Goal: Transaction & Acquisition: Purchase product/service

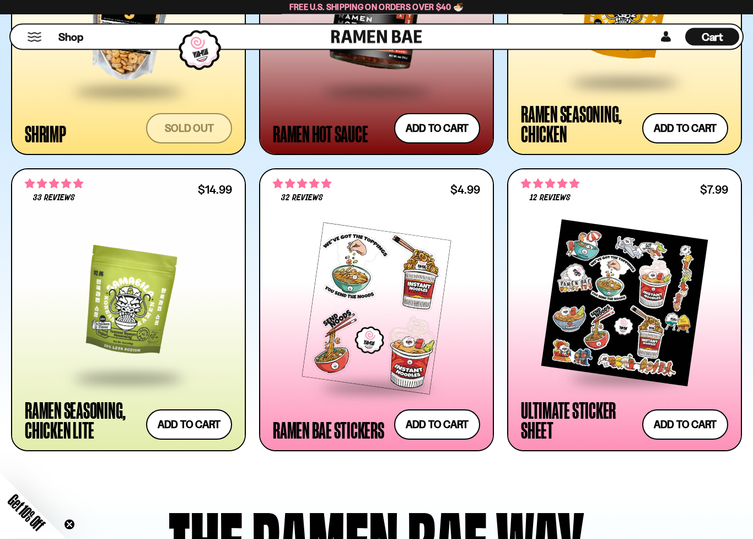
scroll to position [2205, 0]
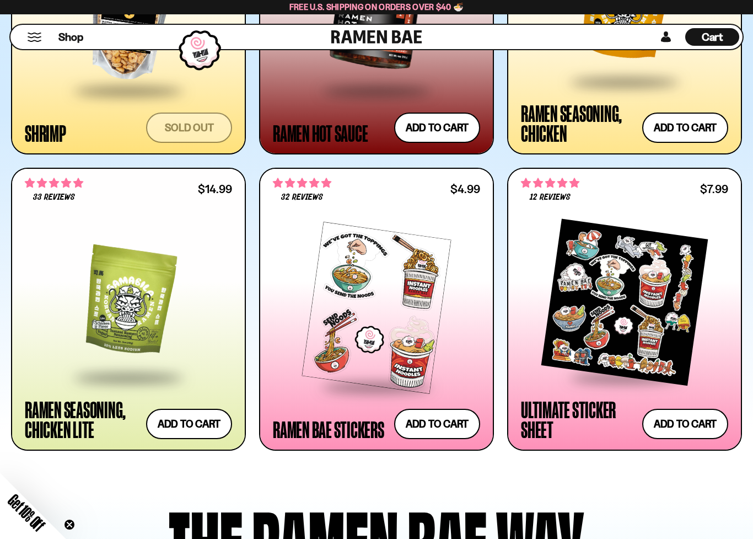
click at [726, 376] on div at bounding box center [624, 302] width 207 height 148
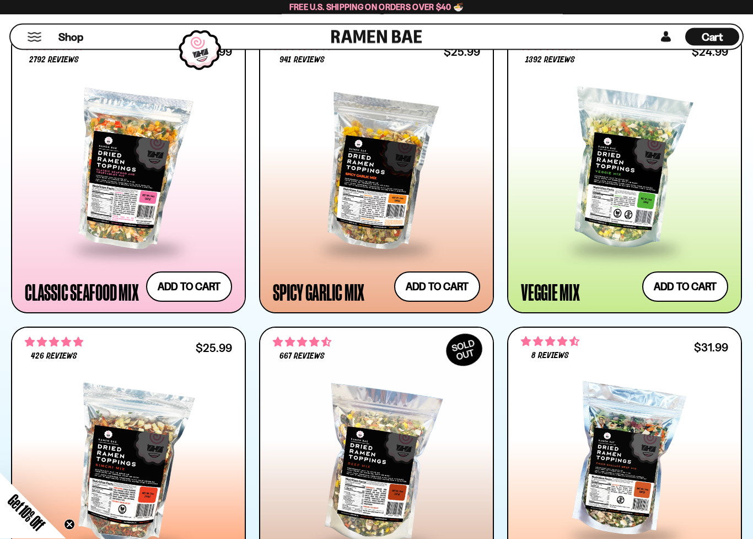
scroll to position [567, 0]
click at [697, 293] on button "Add to cart Add — Regular price $24.99 Regular price Sale price $24.99 Unit pri…" at bounding box center [685, 286] width 86 height 30
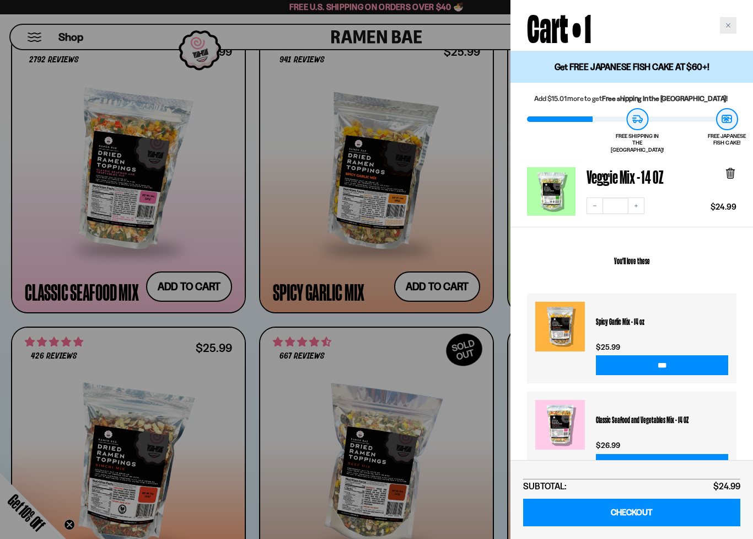
click at [736, 30] on div "Close cart" at bounding box center [728, 25] width 17 height 17
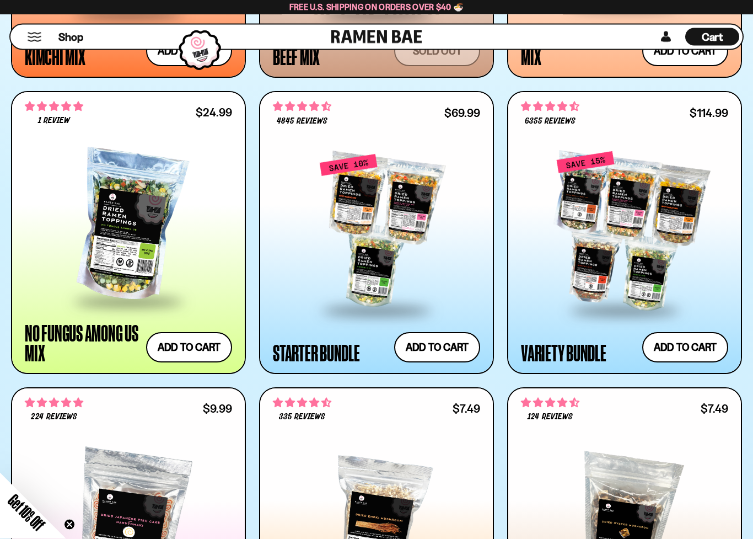
scroll to position [1098, 0]
click at [666, 299] on span at bounding box center [624, 310] width 135 height 39
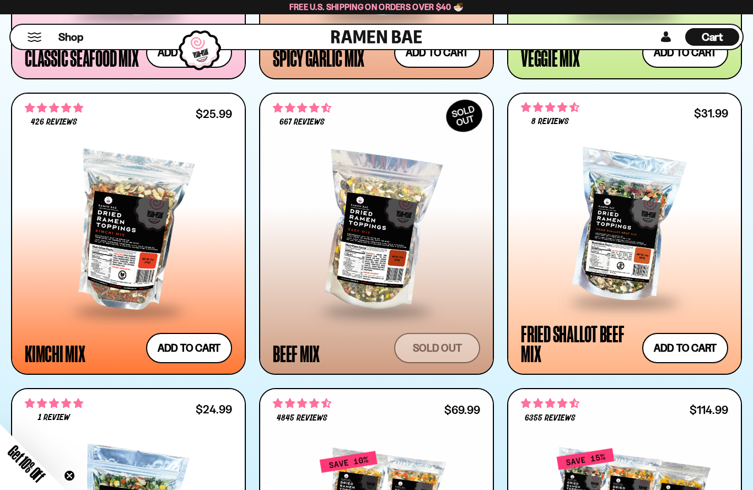
scroll to position [800, 0]
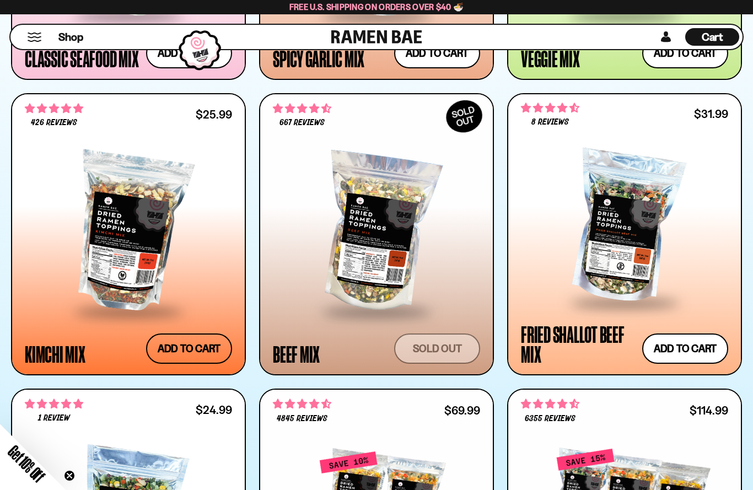
click at [180, 357] on button "Add to cart Add — Regular price $25.99 Regular price Sale price $25.99 Unit pri…" at bounding box center [189, 349] width 86 height 30
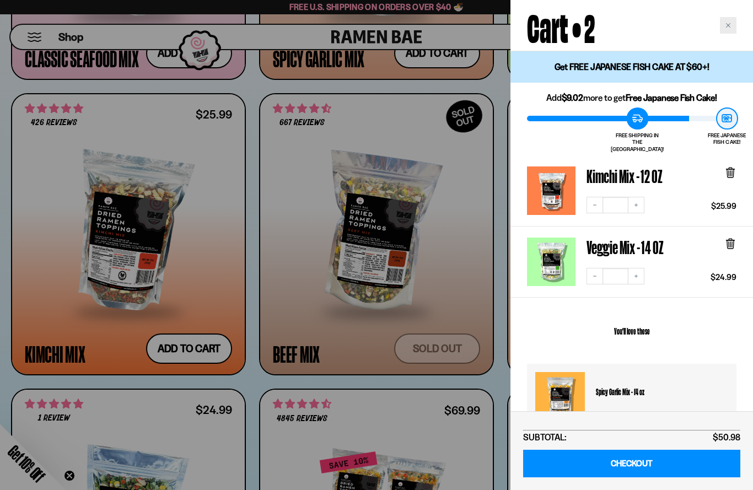
click at [735, 25] on div "Close cart" at bounding box center [728, 25] width 17 height 17
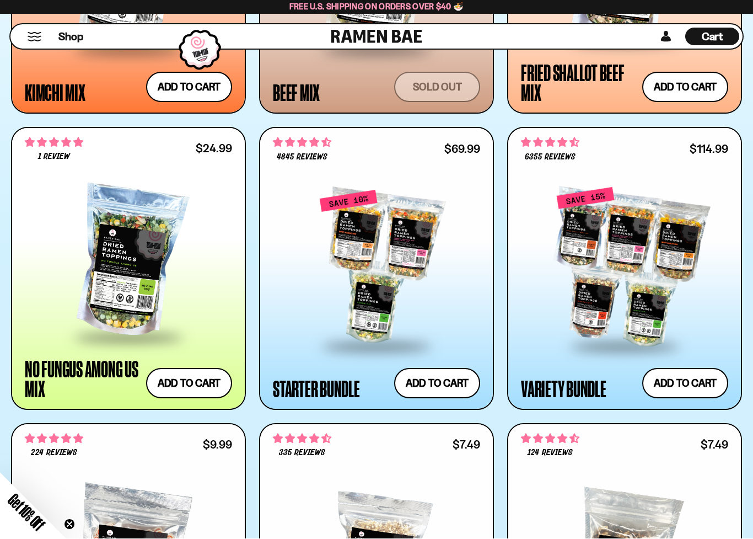
scroll to position [1062, 0]
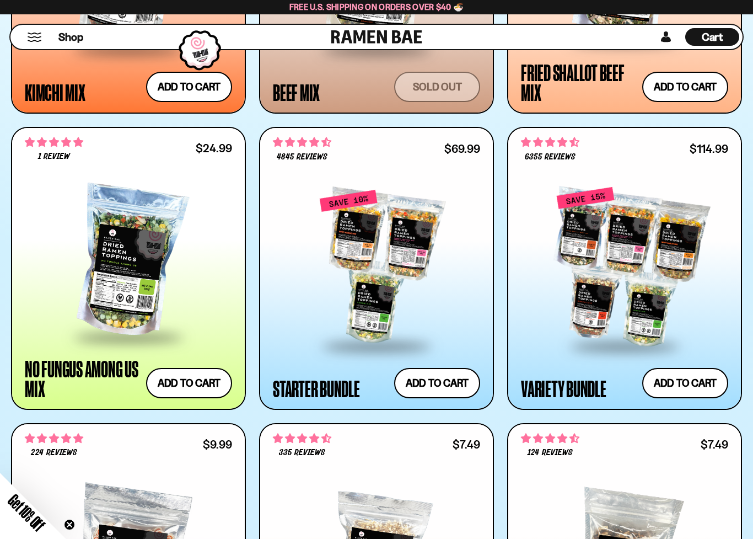
click at [105, 277] on div at bounding box center [128, 261] width 207 height 148
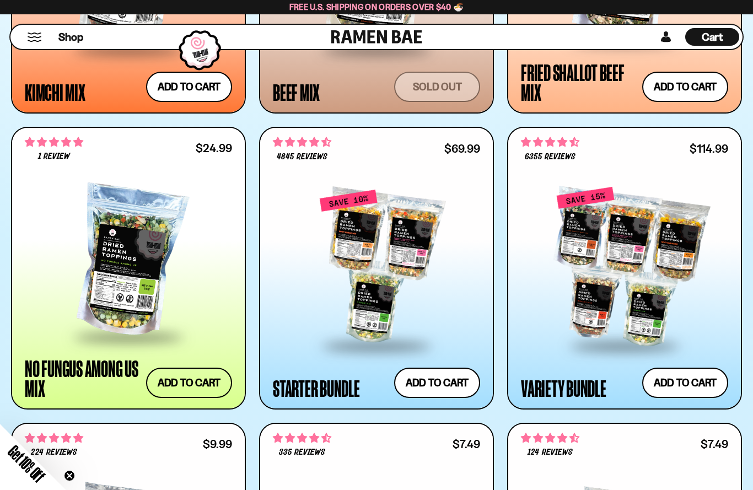
click at [186, 391] on button "Add to cart Add — Regular price $24.99 Regular price Sale price $24.99 Unit pri…" at bounding box center [189, 383] width 86 height 30
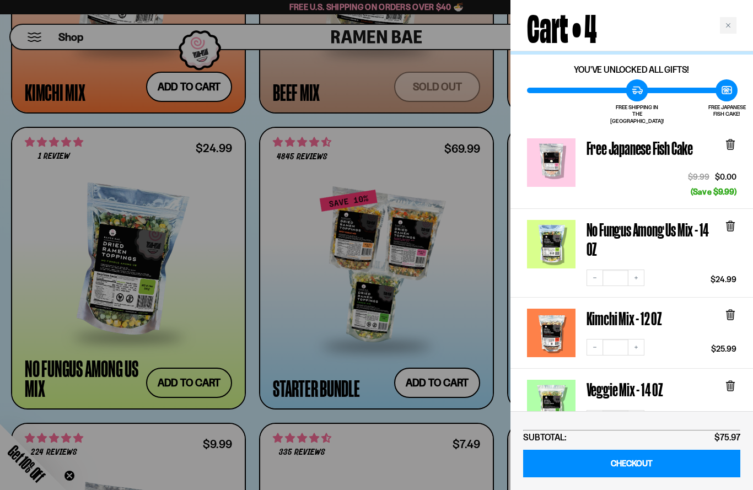
scroll to position [26, 0]
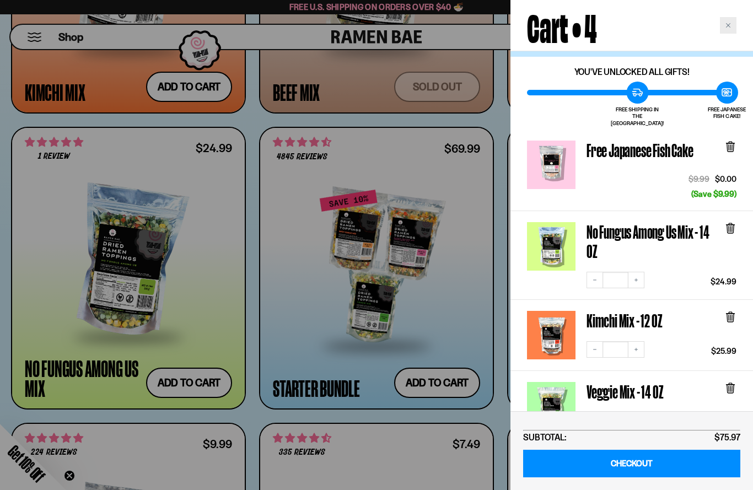
click at [732, 31] on div "Close cart" at bounding box center [728, 25] width 17 height 17
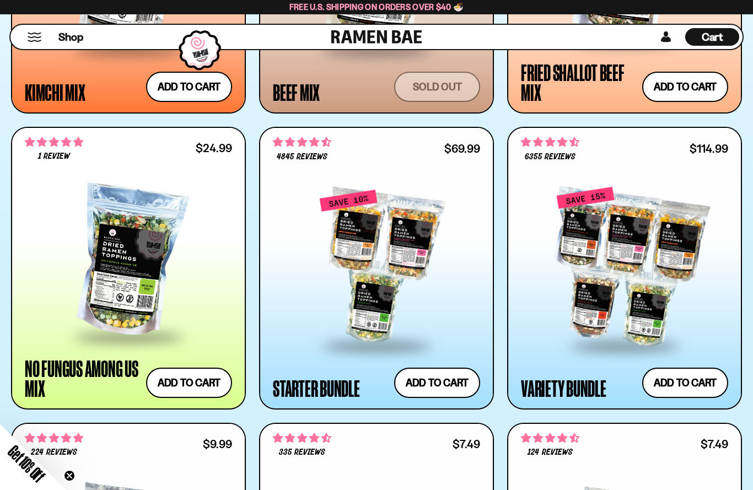
click at [306, 270] on div at bounding box center [376, 266] width 207 height 155
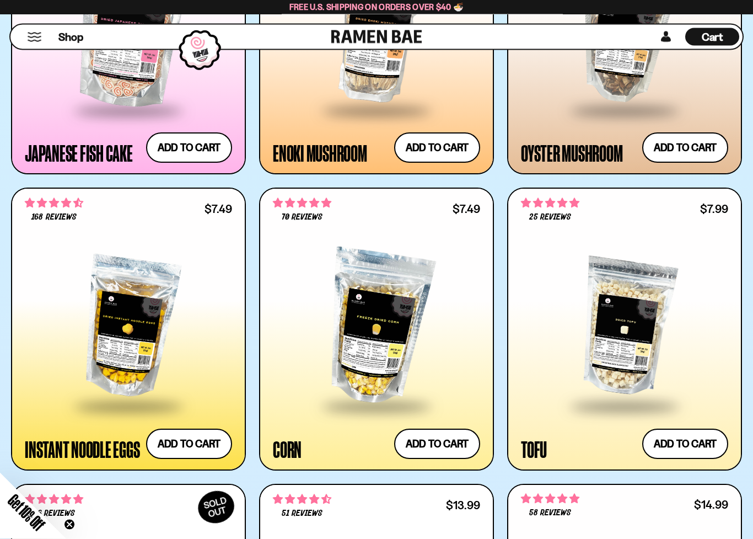
scroll to position [1595, 0]
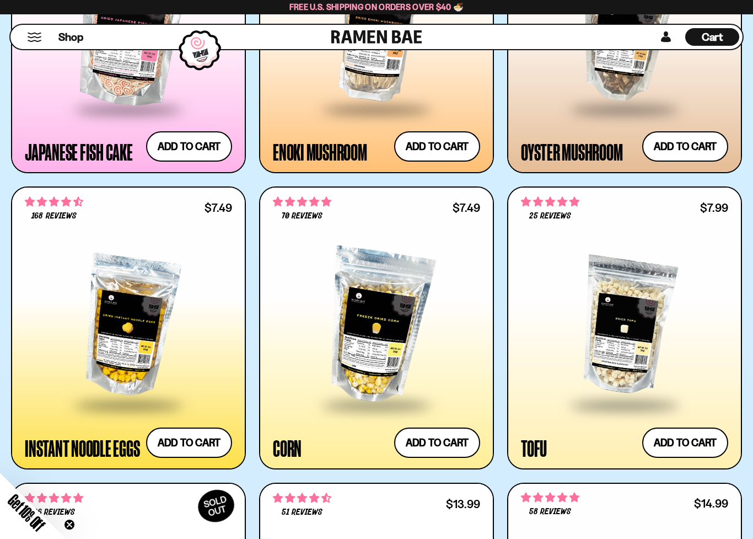
click at [115, 321] on div at bounding box center [128, 325] width 207 height 155
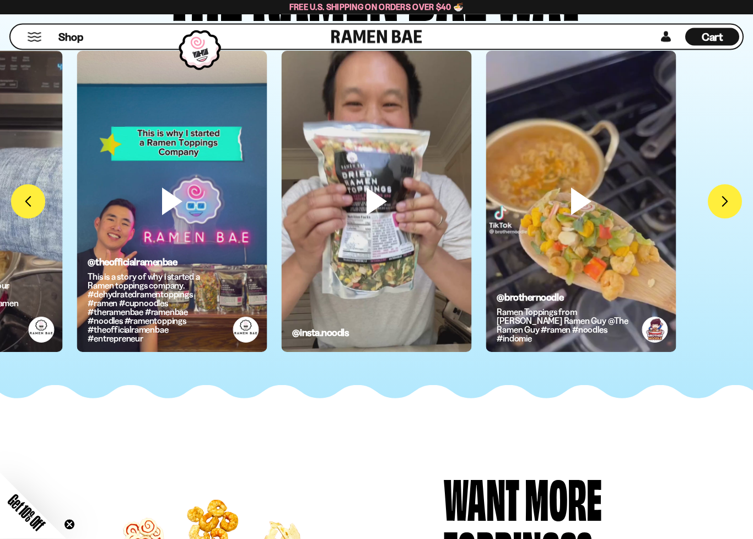
scroll to position [2759, 0]
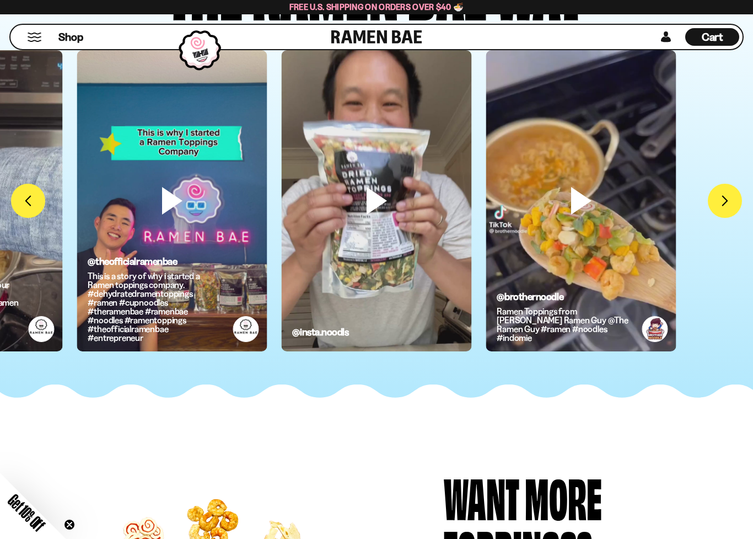
click at [720, 218] on button "FADCB6FD-DFAB-4417-9F21-029242090B77" at bounding box center [725, 201] width 34 height 34
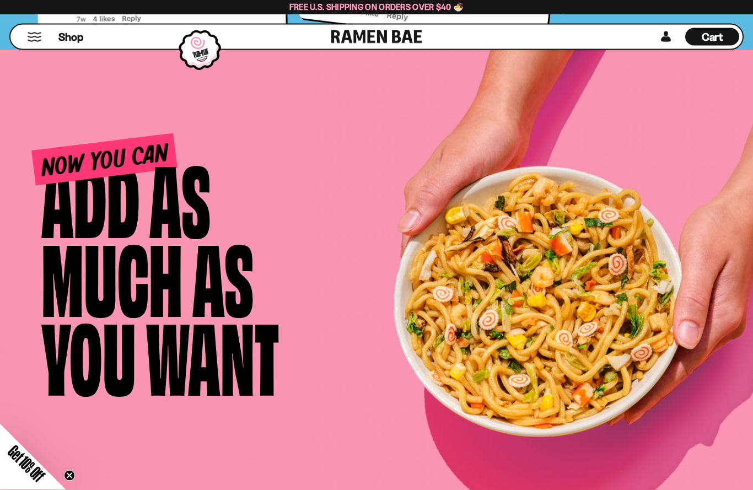
scroll to position [4405, 0]
click at [718, 38] on span "Cart" at bounding box center [713, 36] width 22 height 13
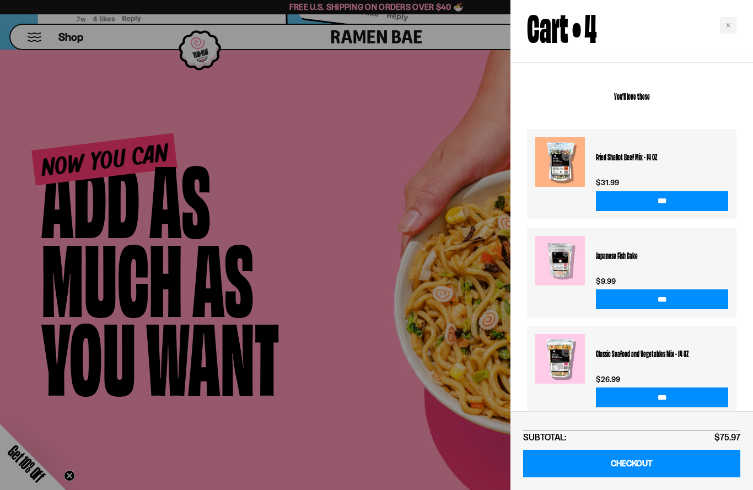
scroll to position [405, 0]
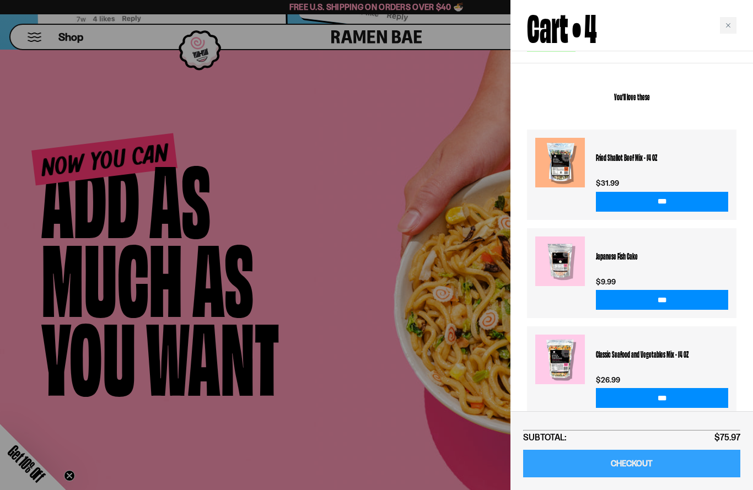
click at [681, 462] on link "CHECKOUT" at bounding box center [631, 464] width 217 height 28
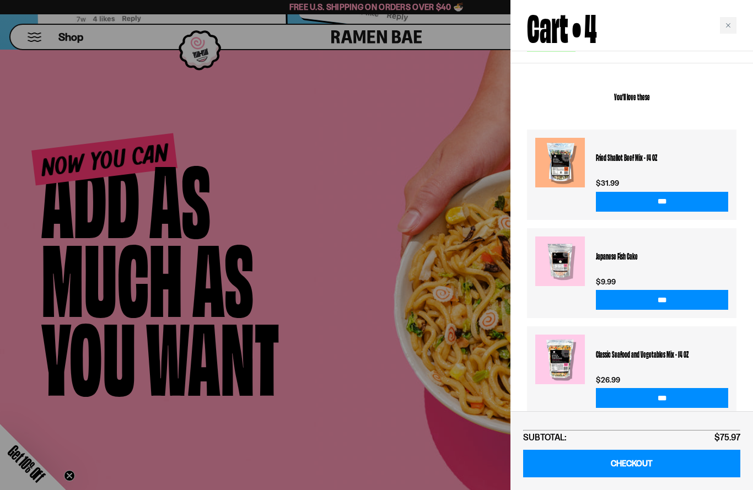
click at [22, 471] on div at bounding box center [376, 245] width 753 height 490
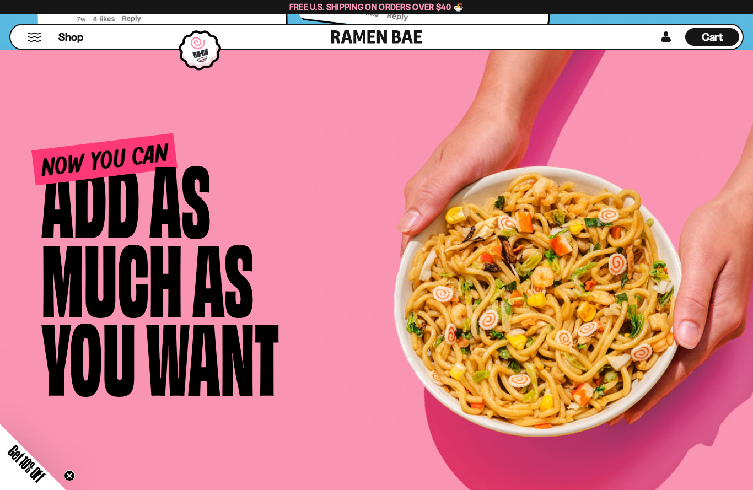
click at [17, 472] on div "Get 10% Off" at bounding box center [24, 465] width 83 height 83
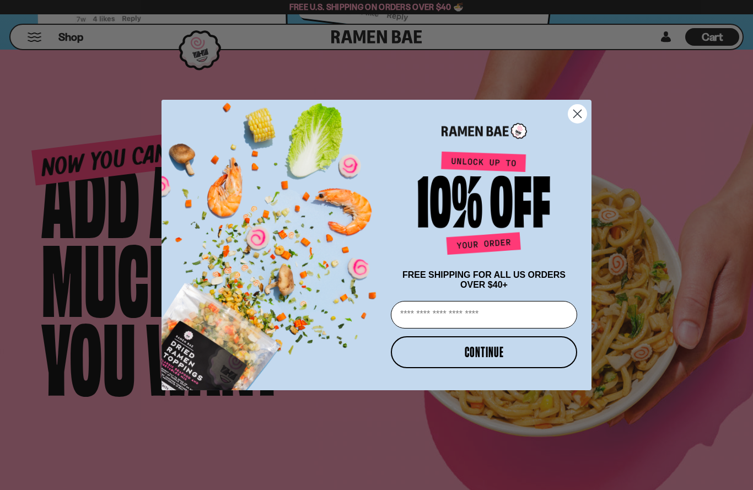
type input "**********"
click at [545, 356] on button "CONTINUE" at bounding box center [484, 352] width 186 height 32
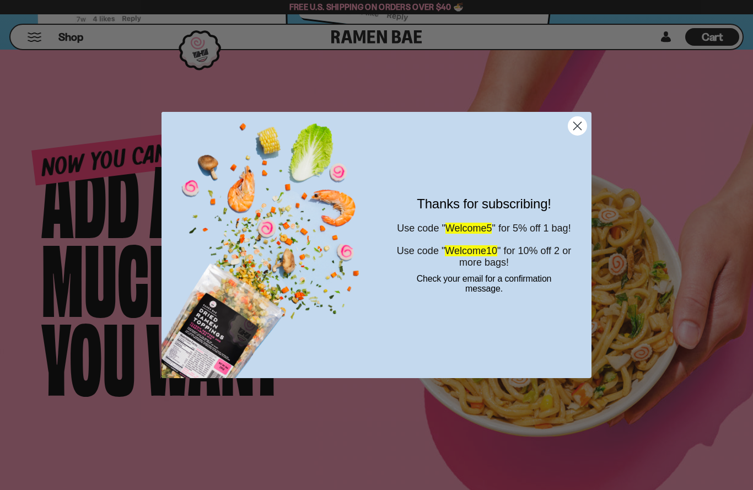
click at [586, 135] on icon "Close dialog" at bounding box center [577, 125] width 19 height 19
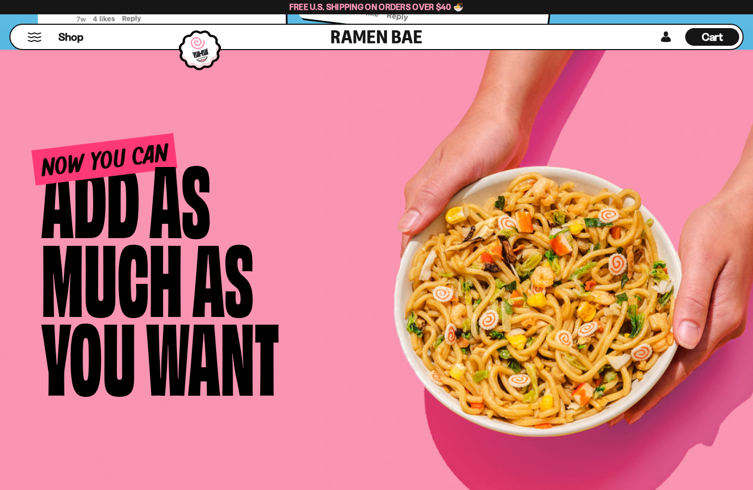
click at [715, 42] on span "Cart" at bounding box center [713, 36] width 22 height 13
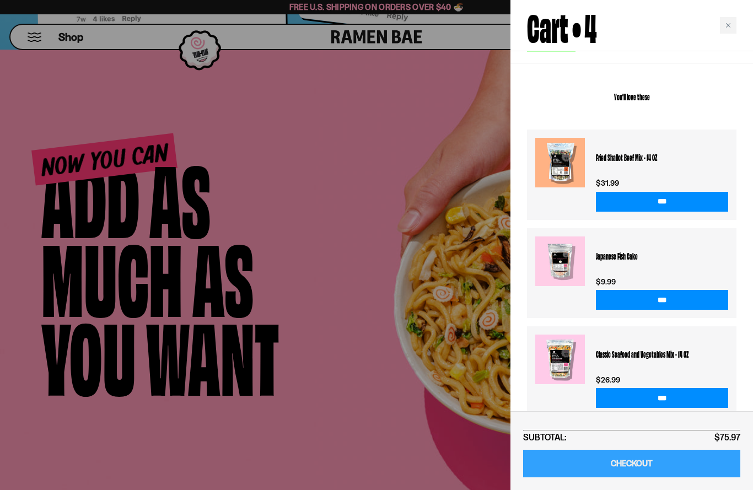
click at [692, 458] on link "CHECKOUT" at bounding box center [631, 464] width 217 height 28
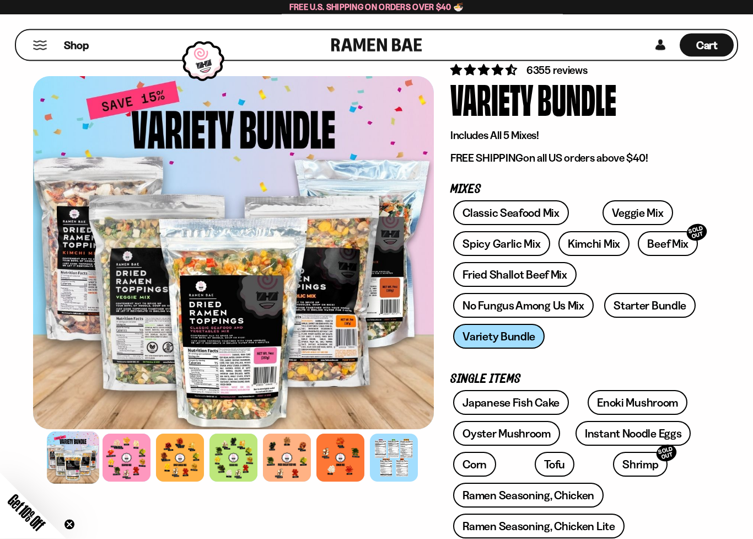
scroll to position [37, 0]
click at [133, 462] on div at bounding box center [127, 457] width 48 height 48
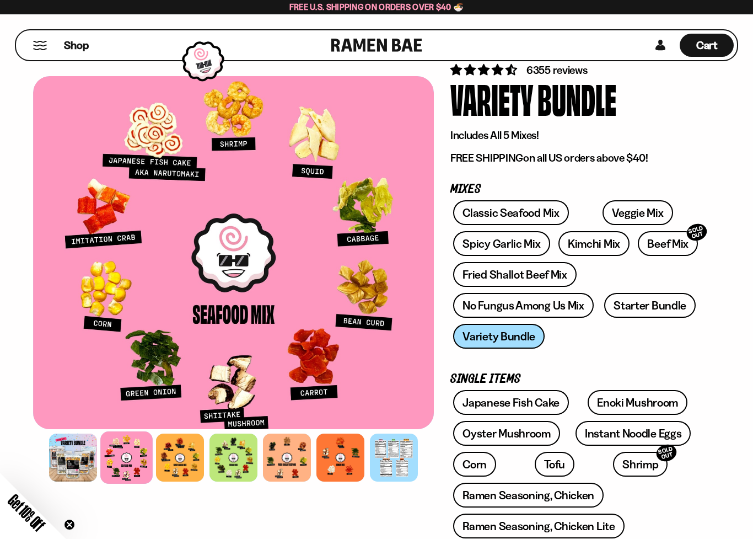
click at [183, 455] on div at bounding box center [180, 457] width 48 height 48
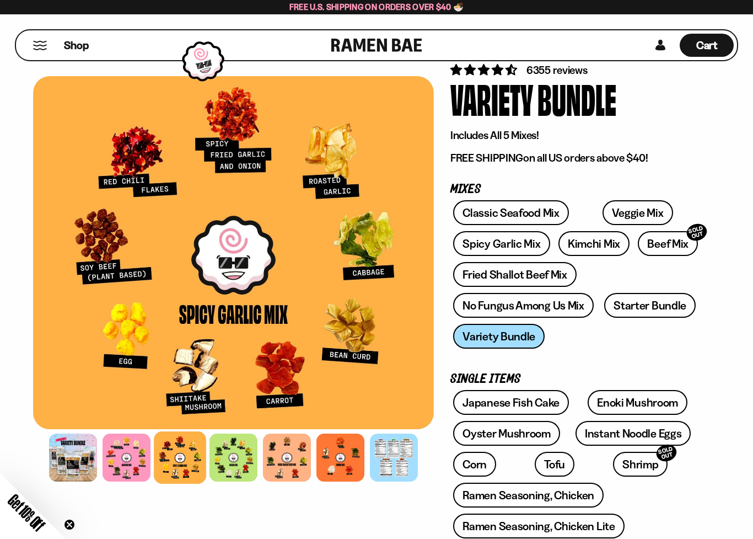
click at [233, 461] on div at bounding box center [234, 457] width 48 height 48
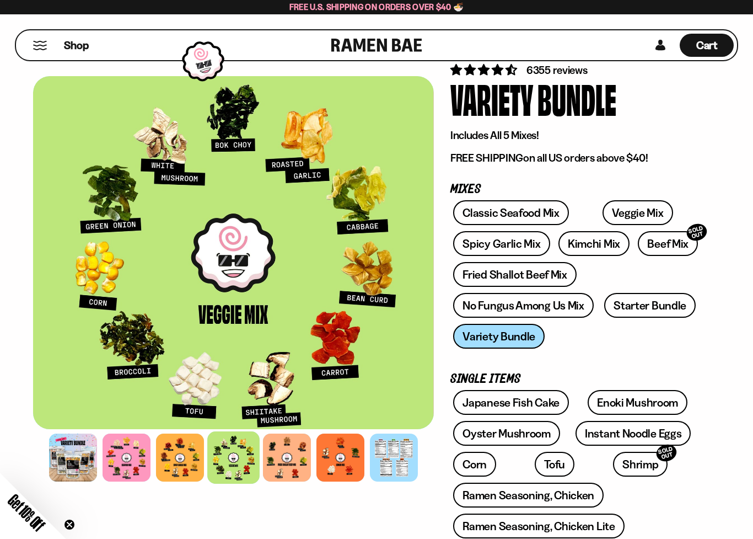
click at [286, 462] on div at bounding box center [287, 457] width 48 height 48
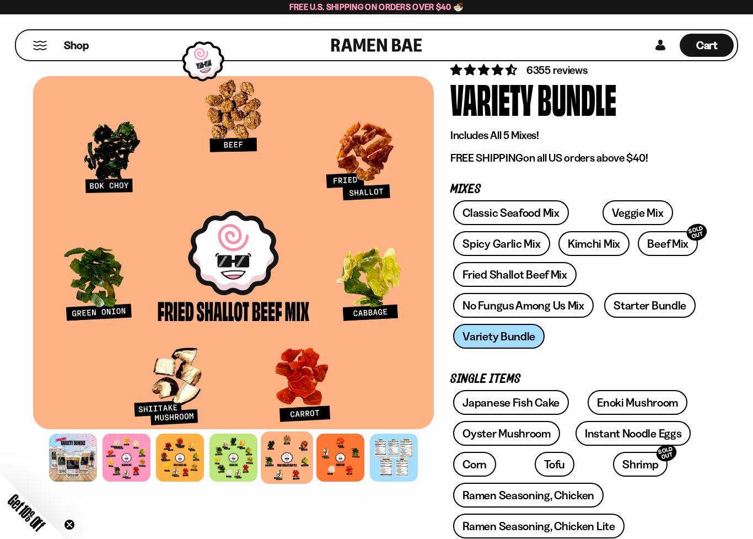
click at [352, 461] on div at bounding box center [340, 457] width 48 height 48
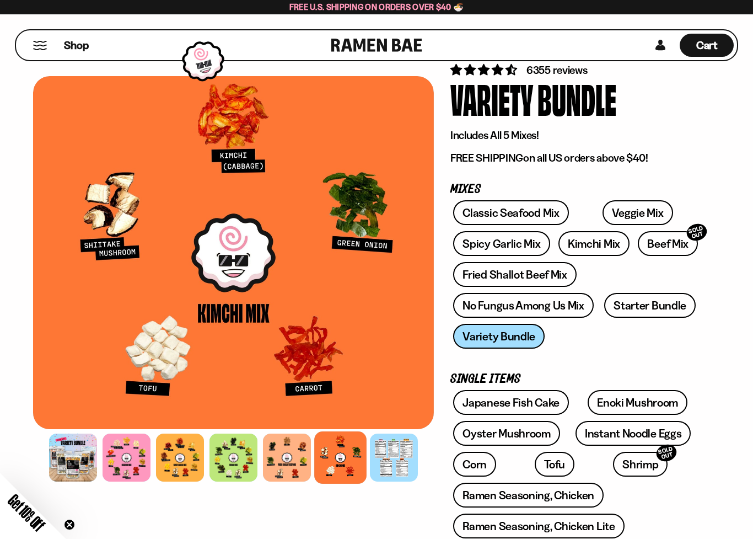
click at [392, 464] on div at bounding box center [394, 457] width 48 height 48
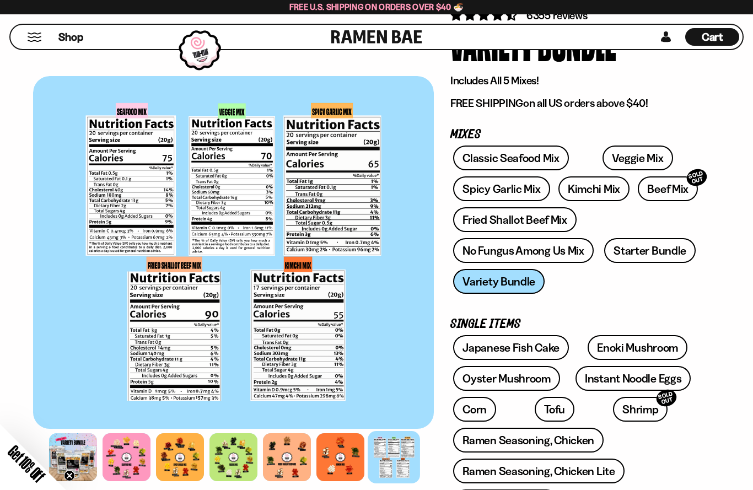
scroll to position [87, 0]
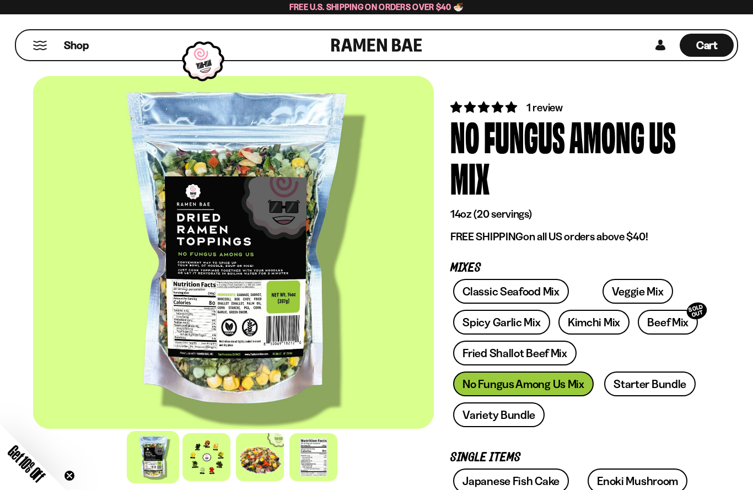
click at [202, 453] on div at bounding box center [207, 457] width 48 height 48
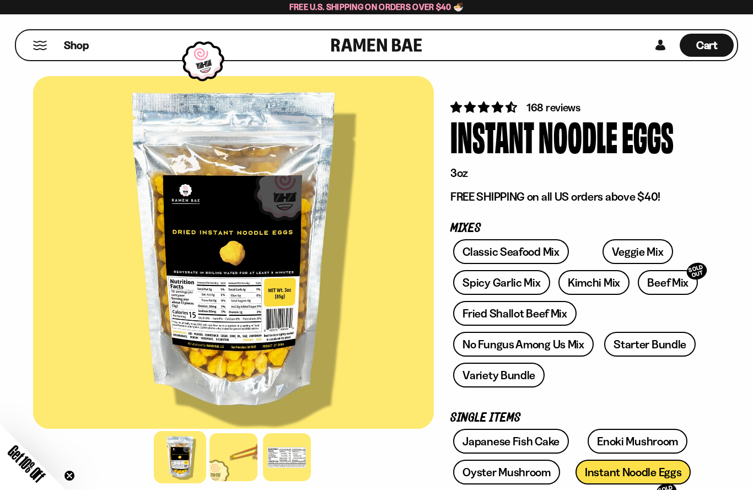
click at [223, 463] on div at bounding box center [234, 457] width 48 height 48
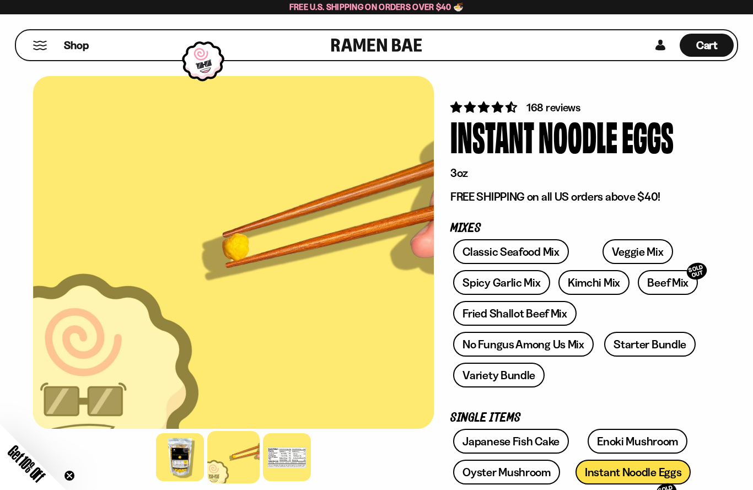
click at [278, 454] on div at bounding box center [287, 457] width 48 height 48
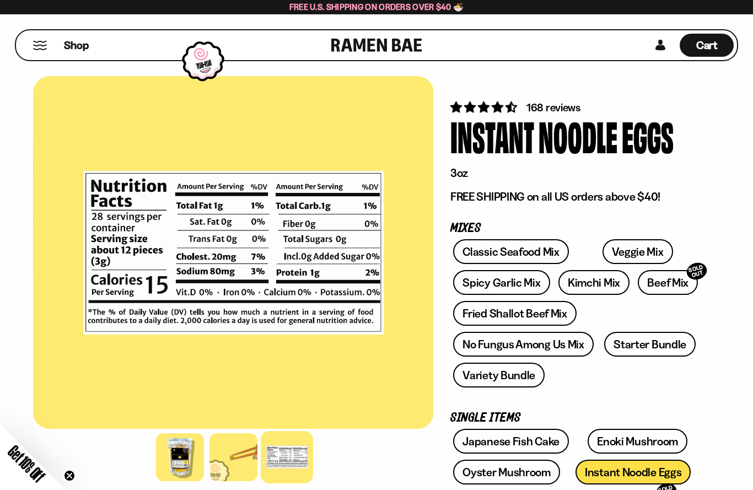
click at [552, 446] on link "Japanese Fish Cake" at bounding box center [511, 441] width 116 height 25
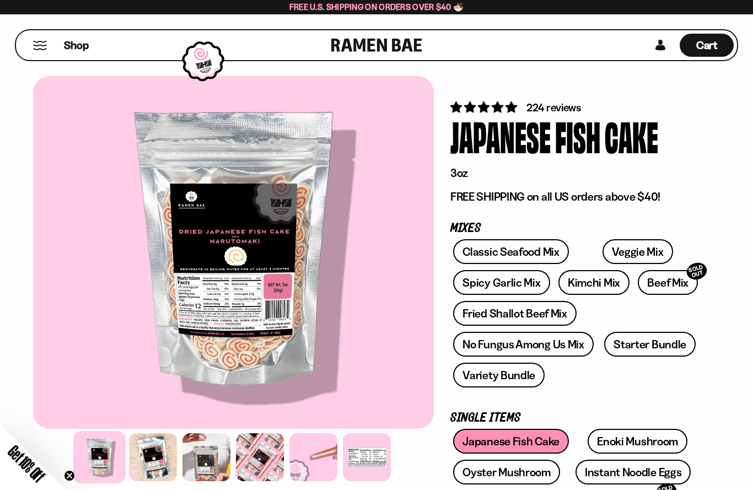
click at [358, 460] on div at bounding box center [367, 457] width 48 height 48
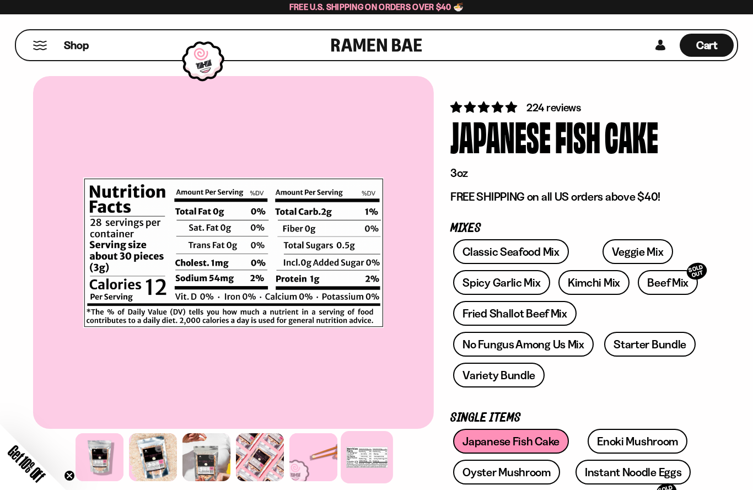
click at [259, 469] on div at bounding box center [260, 457] width 48 height 48
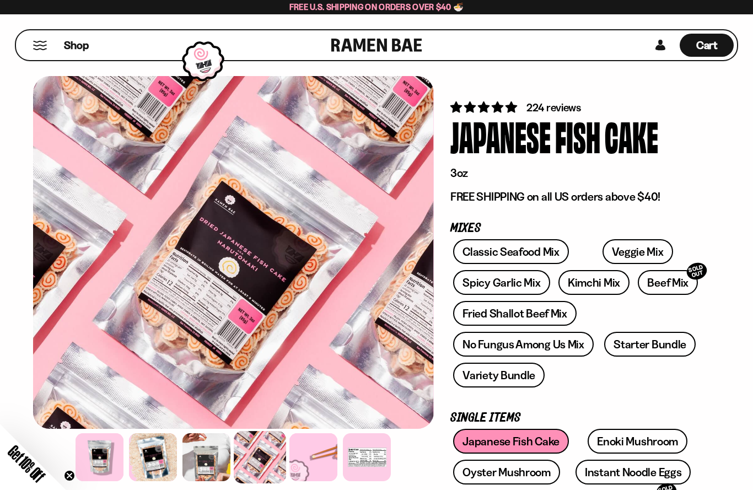
click at [315, 466] on div at bounding box center [313, 457] width 48 height 48
